Goal: Task Accomplishment & Management: Use online tool/utility

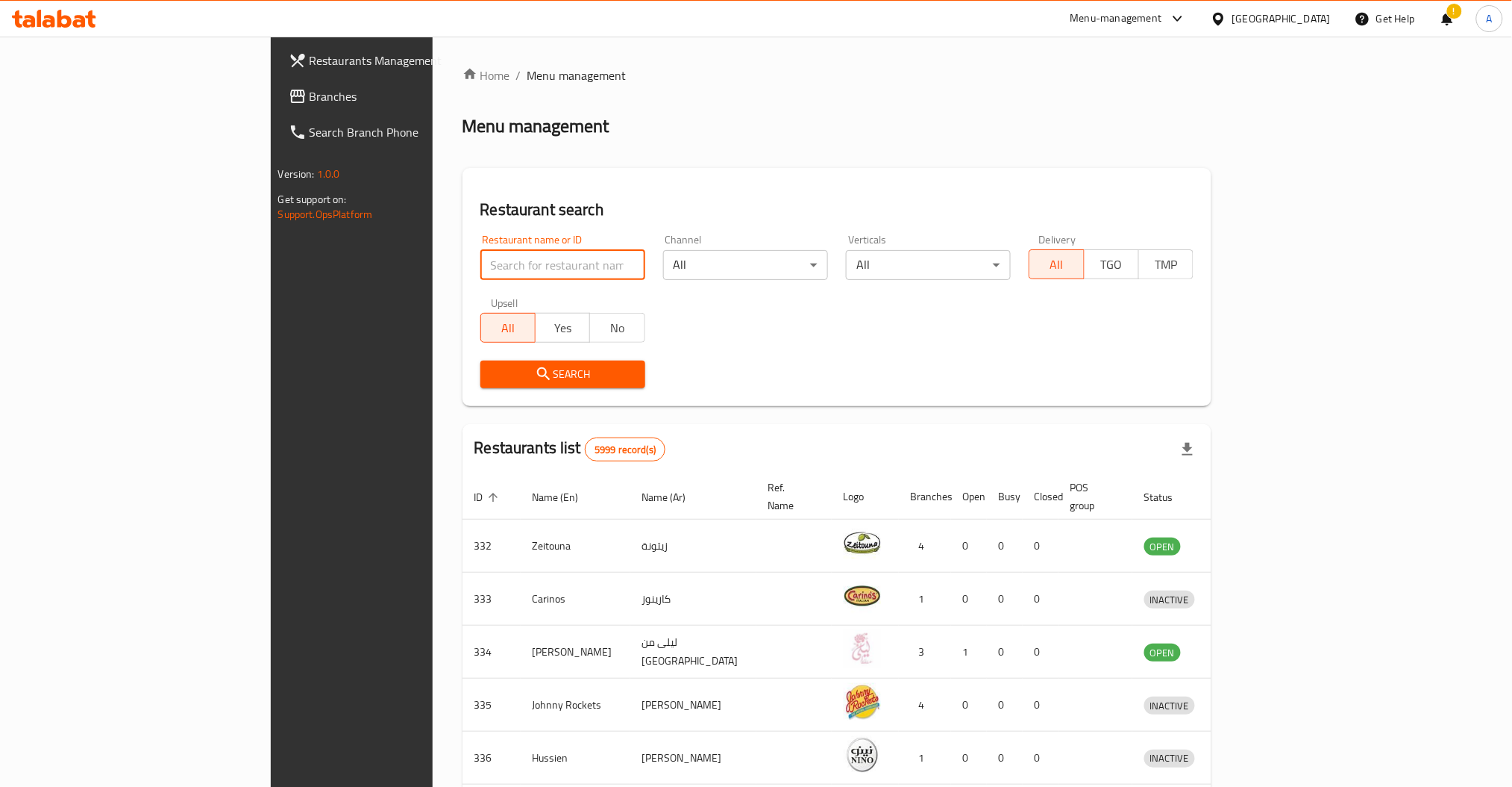
click at [481, 264] on input "search" at bounding box center [563, 264] width 165 height 30
click at [481, 268] on input "search" at bounding box center [563, 264] width 165 height 30
click button "Search" at bounding box center [563, 374] width 165 height 27
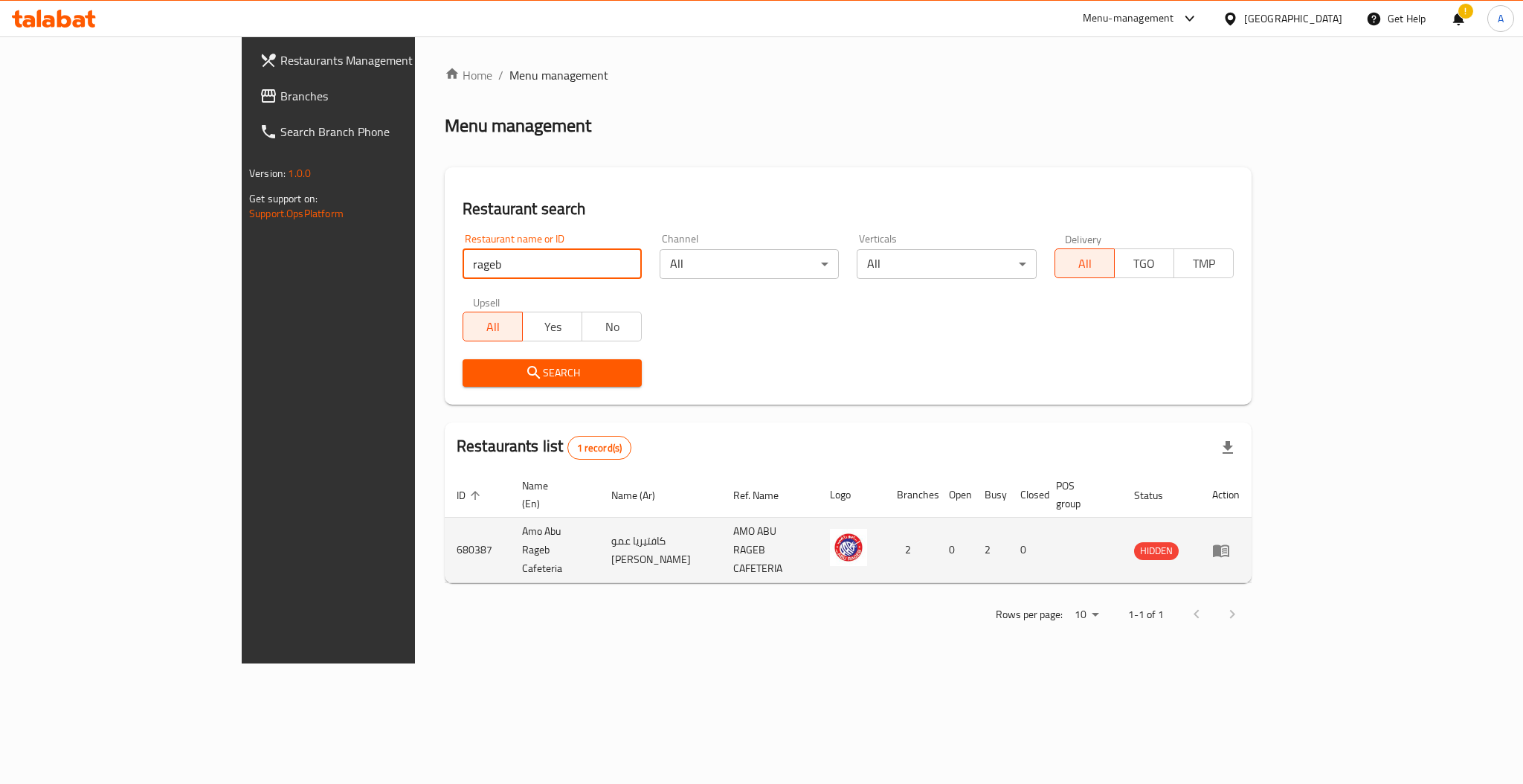
click at [510, 518] on td "Amo Abu Rageb Cafeteria" at bounding box center [555, 550] width 89 height 66
copy td "Amo Abu Rageb Cafeteria"
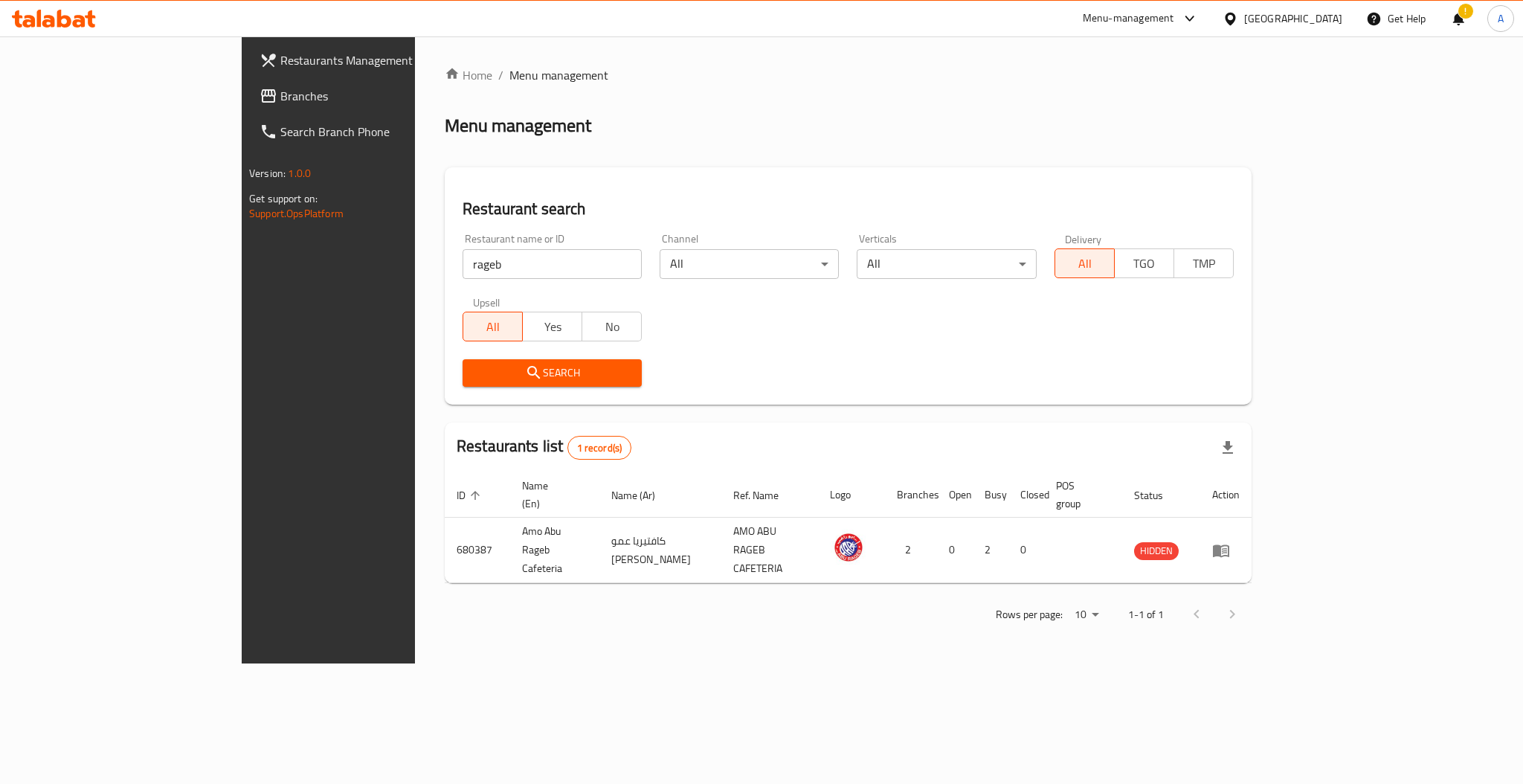
click at [454, 275] on div "Restaurant name or ID rageb Restaurant name or ID" at bounding box center [552, 257] width 197 height 63
type input "bean"
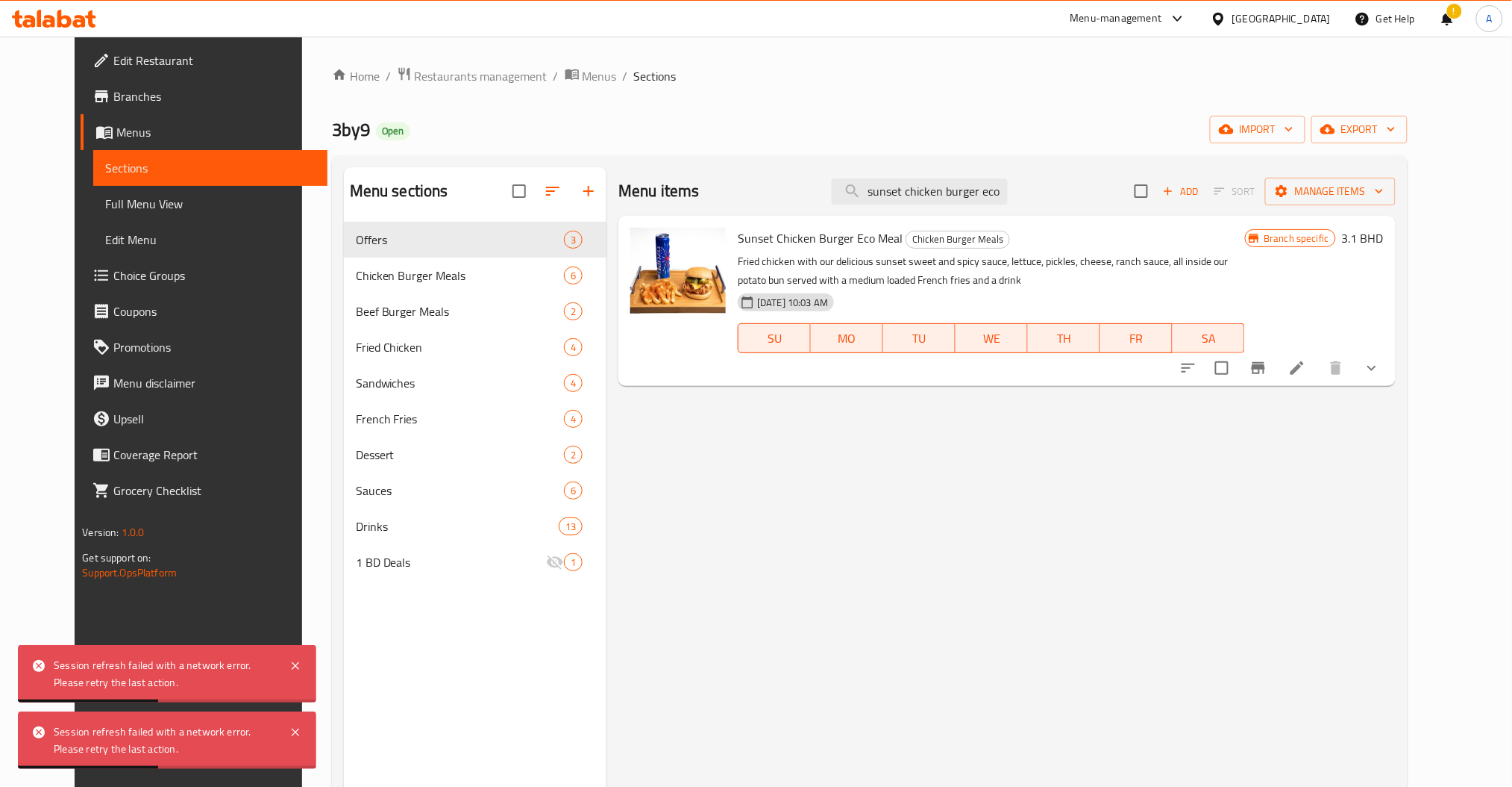
click at [403, 63] on div "Home / Restaurants management / Menus / Sections 3by9 Open import export Menu s…" at bounding box center [870, 516] width 1136 height 959
click at [415, 72] on span "Restaurants management" at bounding box center [481, 77] width 132 height 18
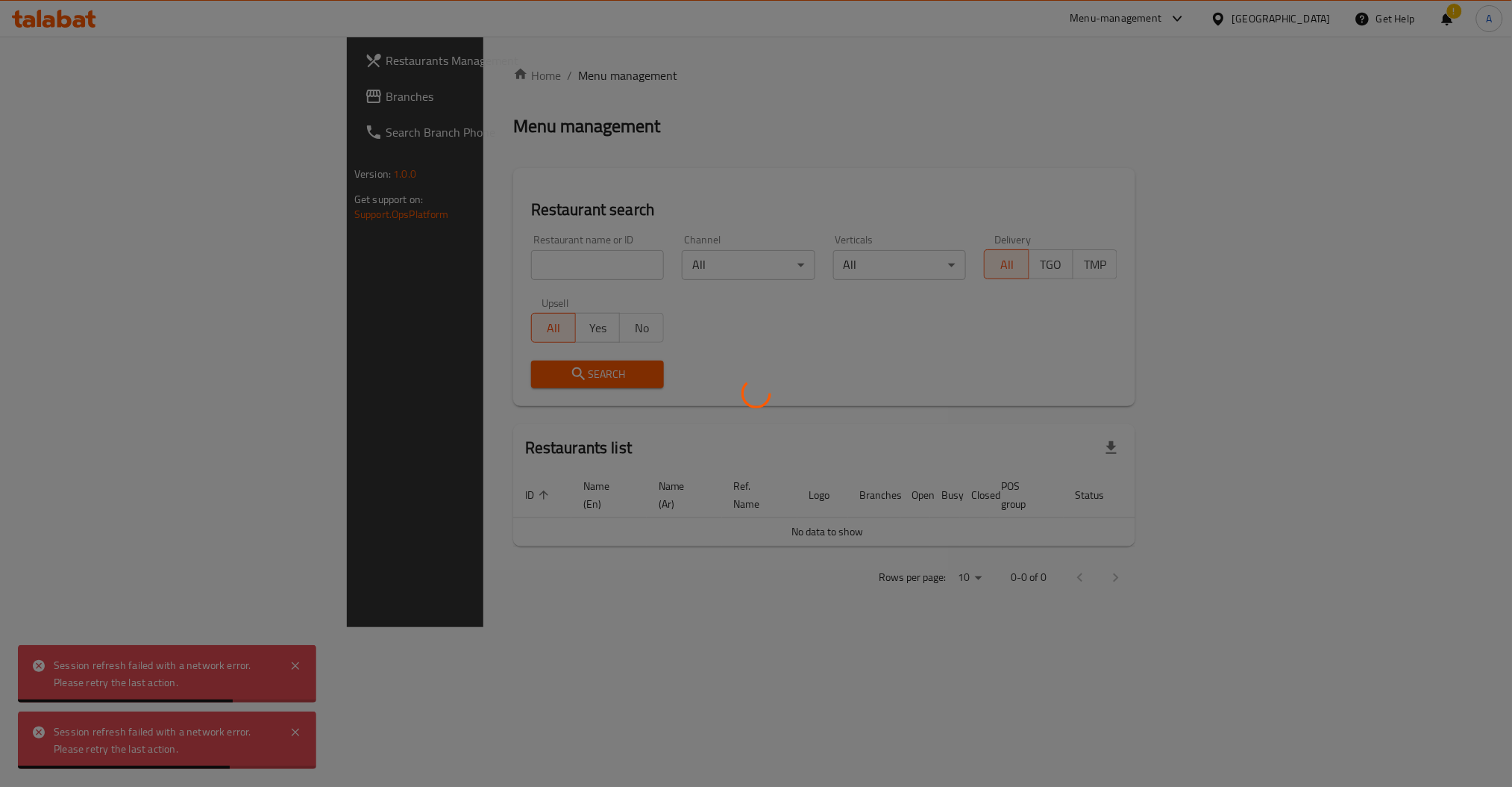
click at [385, 269] on div at bounding box center [756, 393] width 1512 height 787
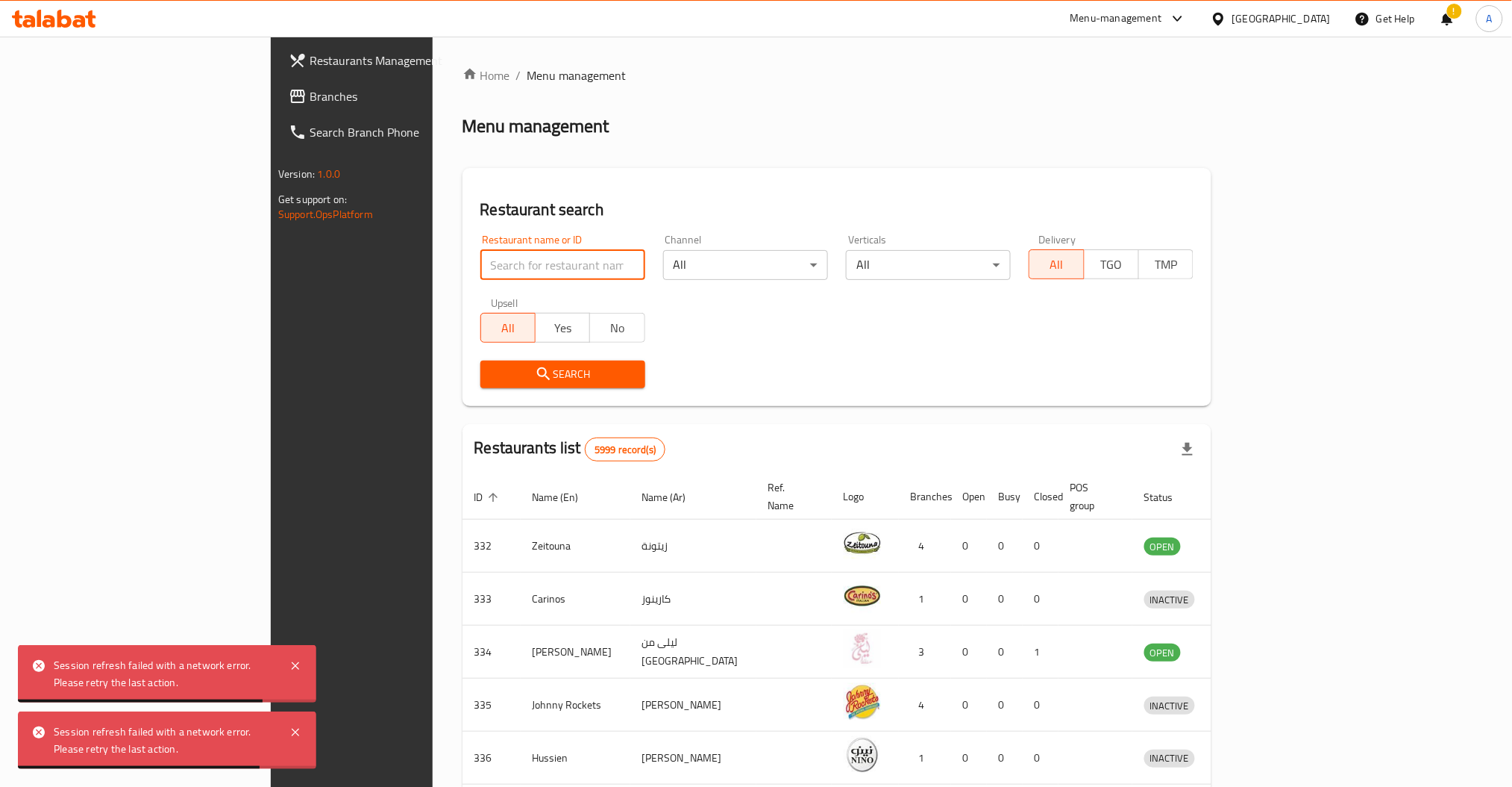
click at [481, 269] on input "search" at bounding box center [563, 264] width 165 height 30
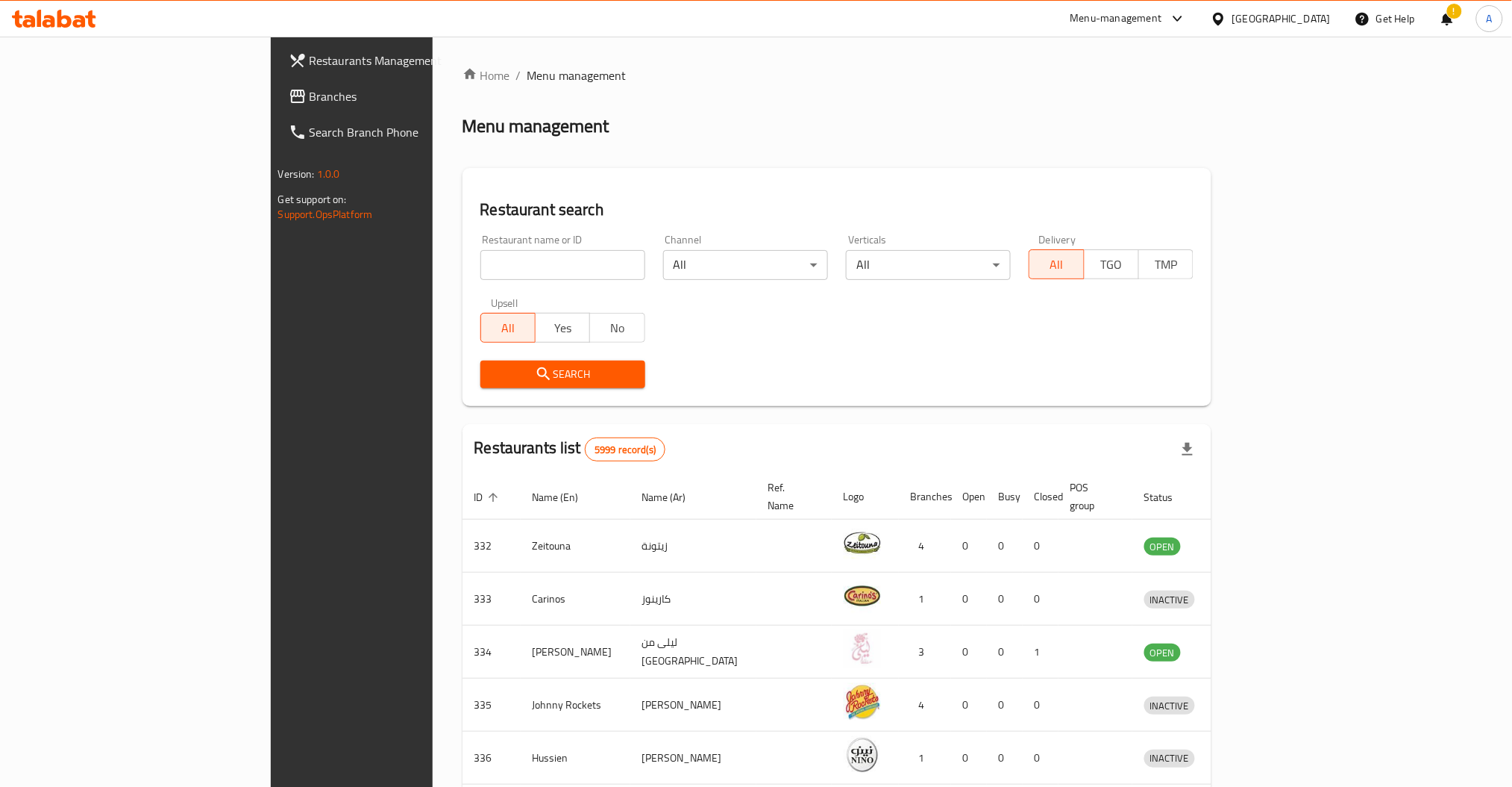
click at [481, 214] on h2 "Restaurant search" at bounding box center [837, 210] width 714 height 23
click at [481, 259] on input "search" at bounding box center [563, 264] width 165 height 30
